Goal: Book appointment/travel/reservation

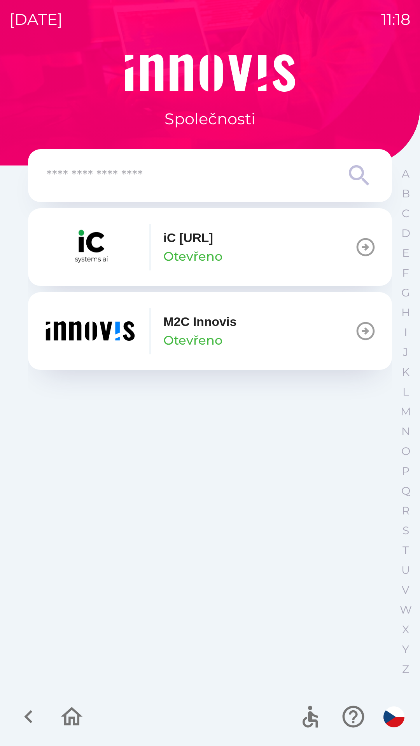
click at [227, 351] on div "M2C Innovis Otevřeno" at bounding box center [140, 331] width 193 height 47
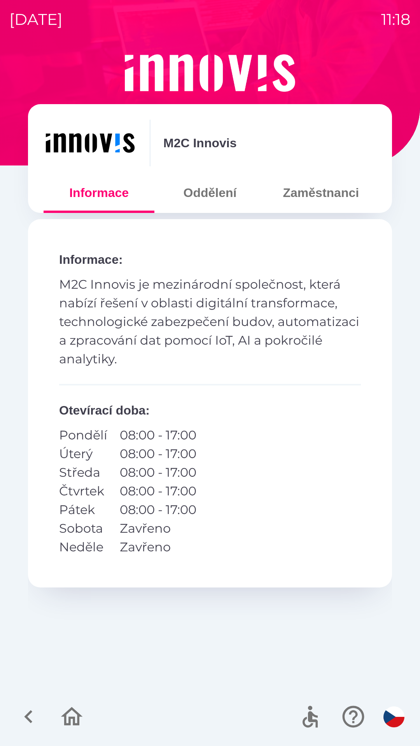
click at [322, 197] on button "Zaměstnanci" at bounding box center [320, 193] width 111 height 28
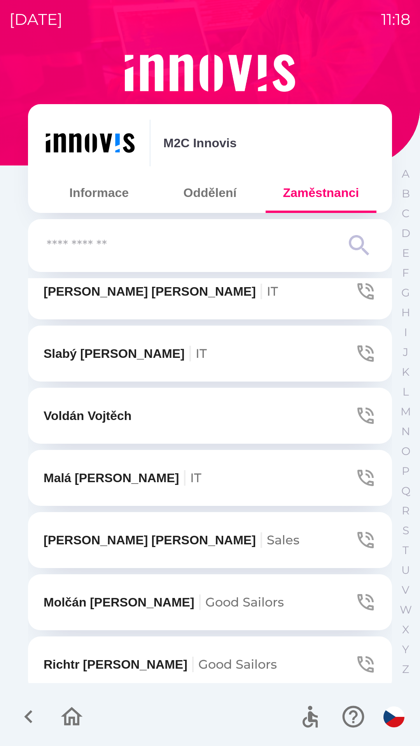
scroll to position [1267, 0]
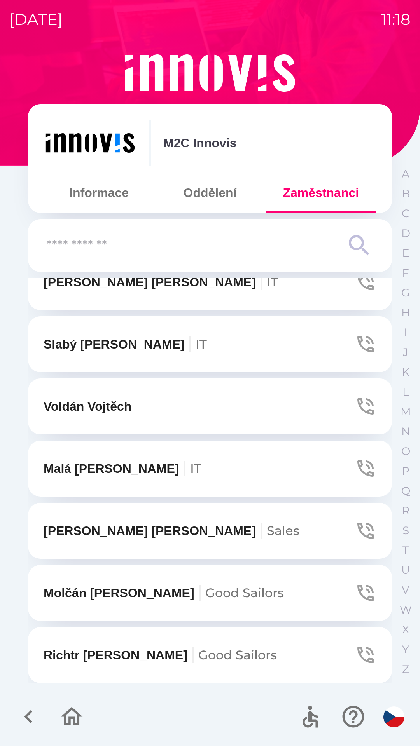
click at [220, 475] on button "Malá [PERSON_NAME] IT" at bounding box center [210, 469] width 364 height 56
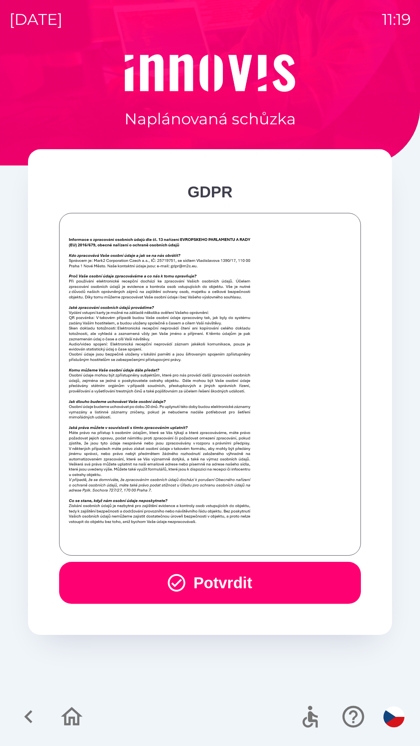
click at [253, 578] on button "Potvrdit" at bounding box center [209, 583] width 301 height 42
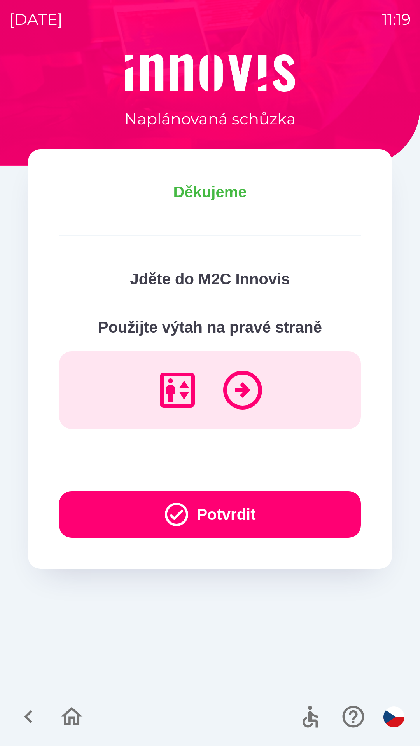
click at [291, 500] on button "Potvrdit" at bounding box center [209, 514] width 301 height 47
